Goal: Task Accomplishment & Management: Manage account settings

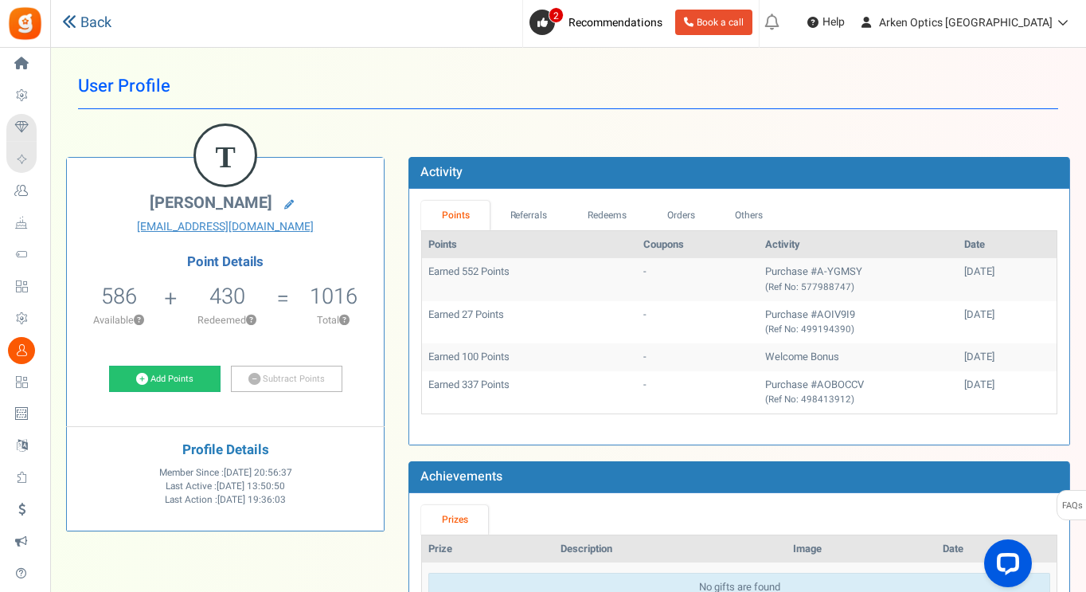
click at [98, 22] on link "Back" at bounding box center [86, 23] width 49 height 21
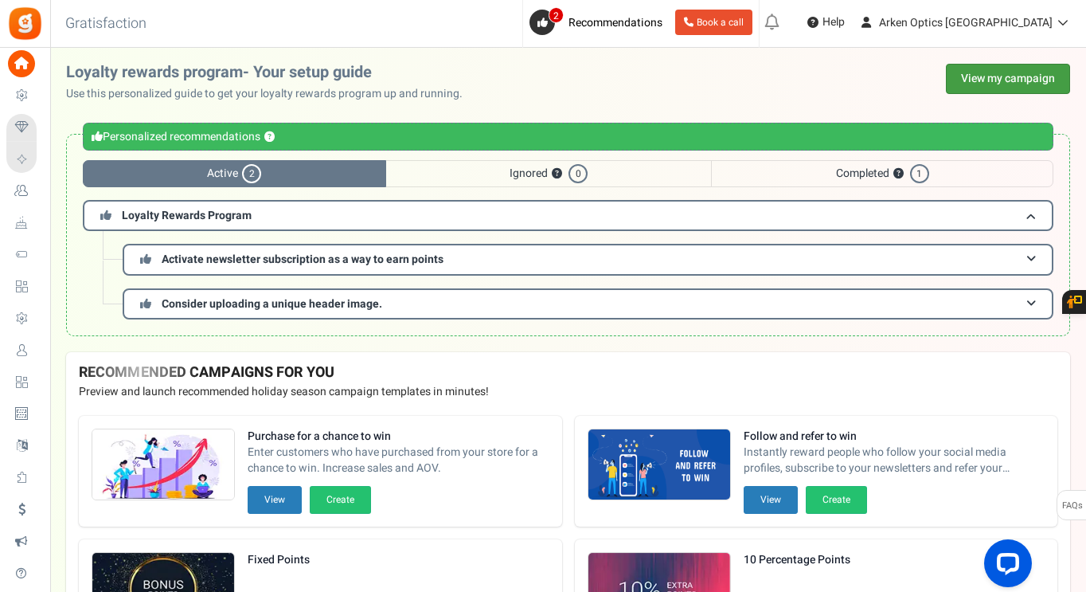
click at [993, 77] on link "View my campaign" at bounding box center [1008, 79] width 124 height 30
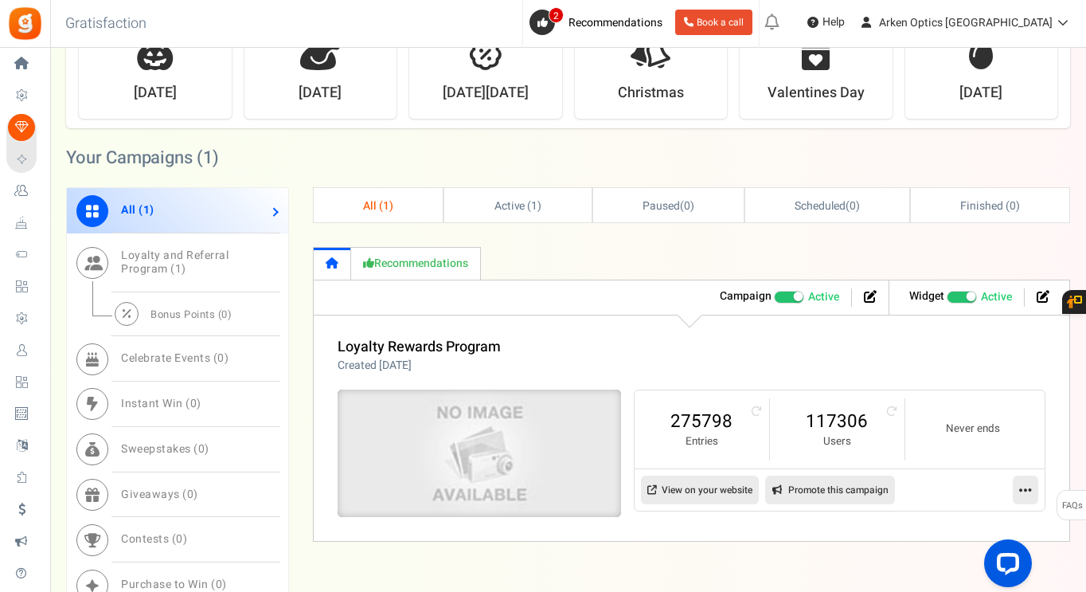
scroll to position [637, 0]
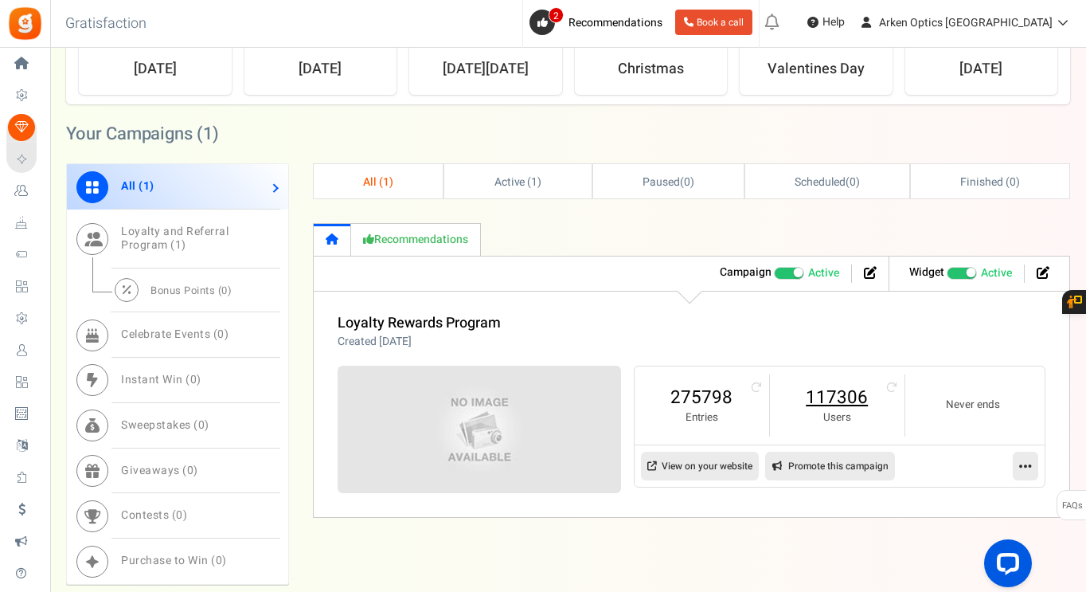
click at [839, 397] on link "117306" at bounding box center [837, 397] width 103 height 25
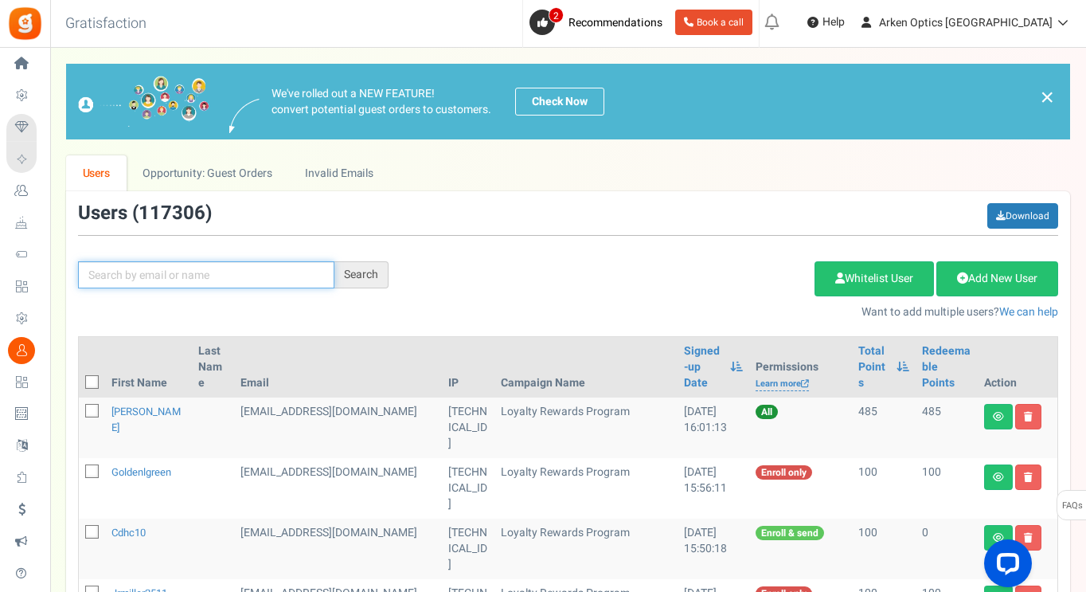
click at [237, 277] on input "text" at bounding box center [206, 274] width 256 height 27
paste input "mtrujilloca@mac.com"
type input "mtrujilloca@mac.com"
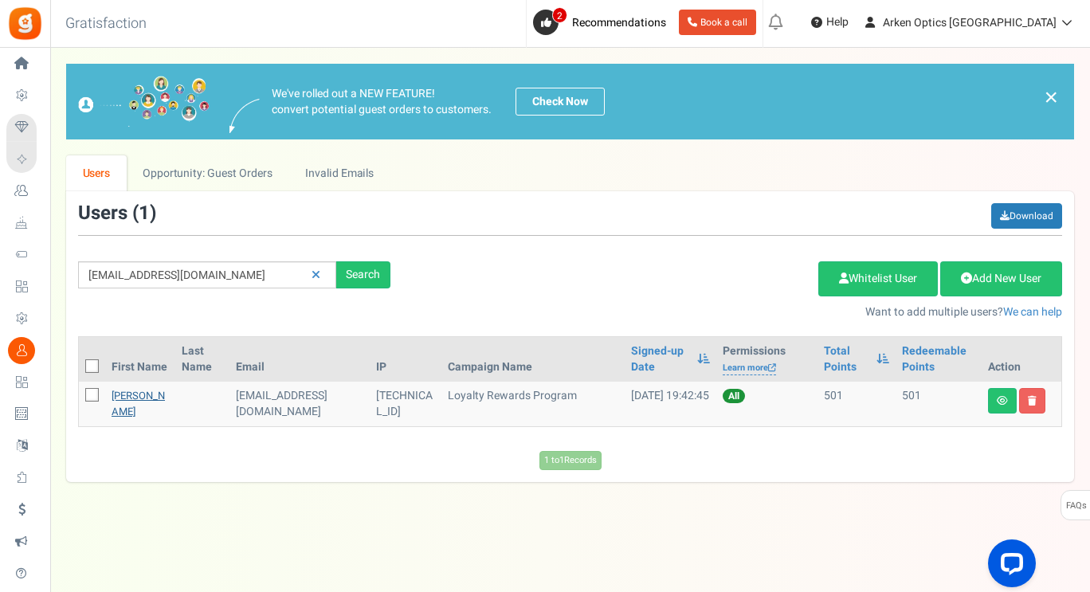
click at [117, 400] on link "Edward Trujillo" at bounding box center [138, 403] width 53 height 31
